Goal: Task Accomplishment & Management: Manage account settings

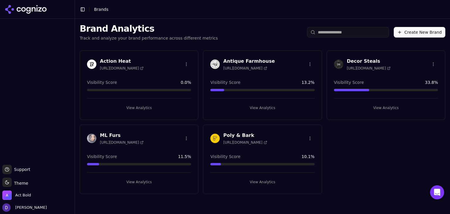
click at [405, 158] on div "Action Heat [URL][DOMAIN_NAME] Visibility Score 0.0 % View Analytics Antique Fa…" at bounding box center [262, 122] width 375 height 153
click at [366, 62] on h3 "Decor Steals" at bounding box center [369, 61] width 44 height 7
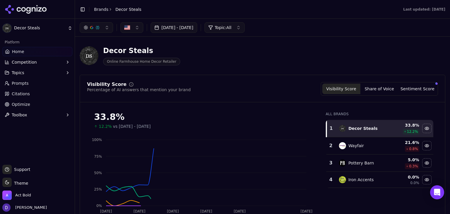
click at [34, 61] on span "Competition" at bounding box center [24, 62] width 25 height 6
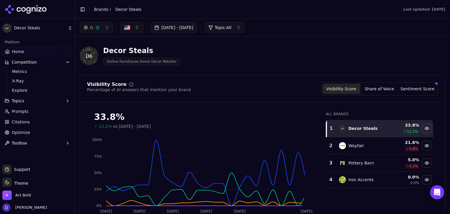
click at [19, 91] on span "Explore" at bounding box center [37, 90] width 51 height 6
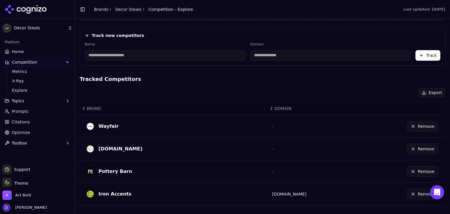
scroll to position [90, 0]
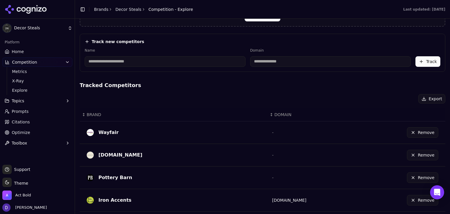
click at [408, 195] on button "Remove" at bounding box center [422, 200] width 31 height 11
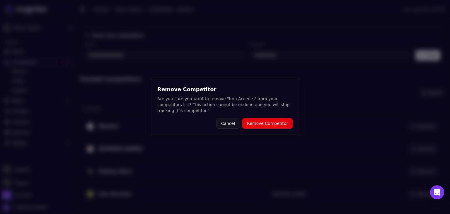
click at [271, 126] on button "Remove Competitor" at bounding box center [267, 123] width 50 height 11
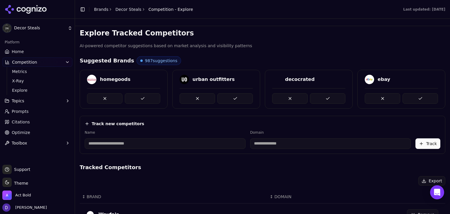
scroll to position [0, 0]
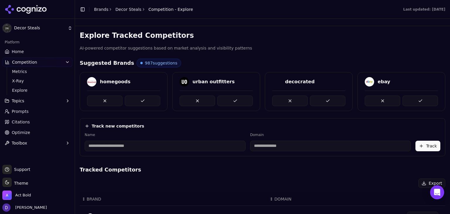
click at [286, 149] on input at bounding box center [330, 145] width 161 height 11
paste input "**********"
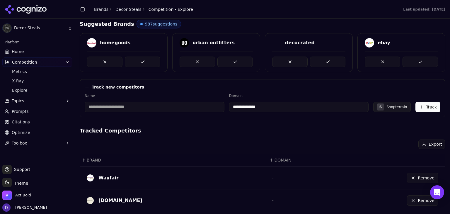
type input "**********"
click at [163, 108] on input at bounding box center [155, 107] width 140 height 11
type input "*******"
click at [400, 88] on div "Track new competitors" at bounding box center [262, 87] width 355 height 6
click at [433, 105] on button "Track" at bounding box center [427, 107] width 25 height 11
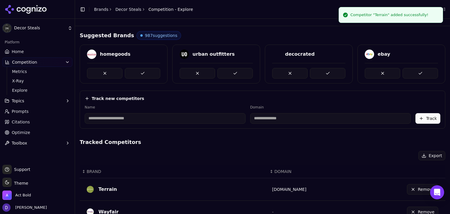
scroll to position [0, 0]
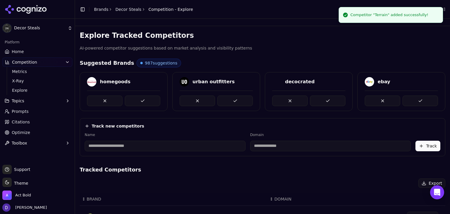
click at [22, 56] on ul "Home Competition Metrics X-Ray Explore Topics Prompts Citations Optimize Toolbox" at bounding box center [37, 97] width 70 height 101
click at [18, 52] on span "Home" at bounding box center [18, 52] width 12 height 6
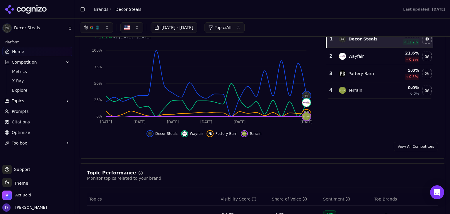
scroll to position [78, 0]
